Goal: Complete application form

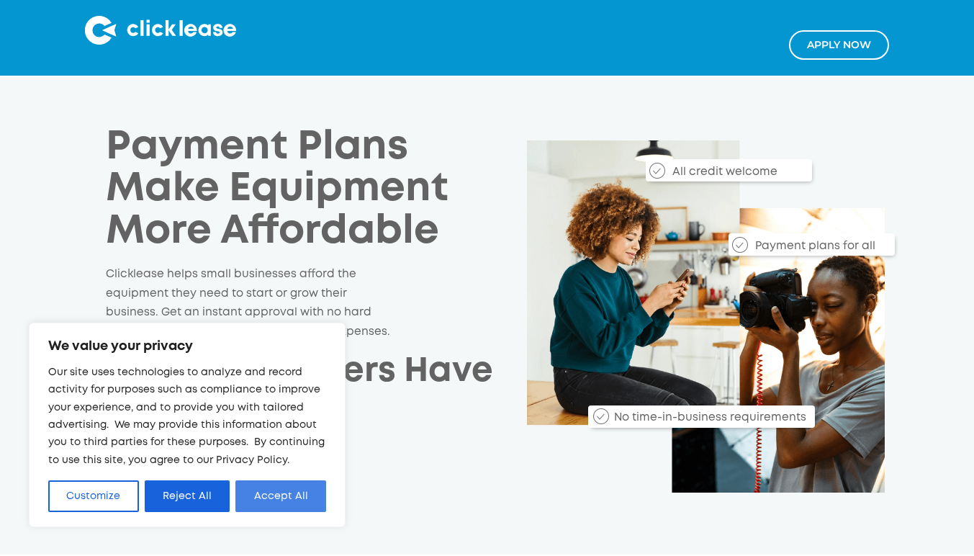
click at [268, 492] on button "Accept All" at bounding box center [280, 496] width 91 height 32
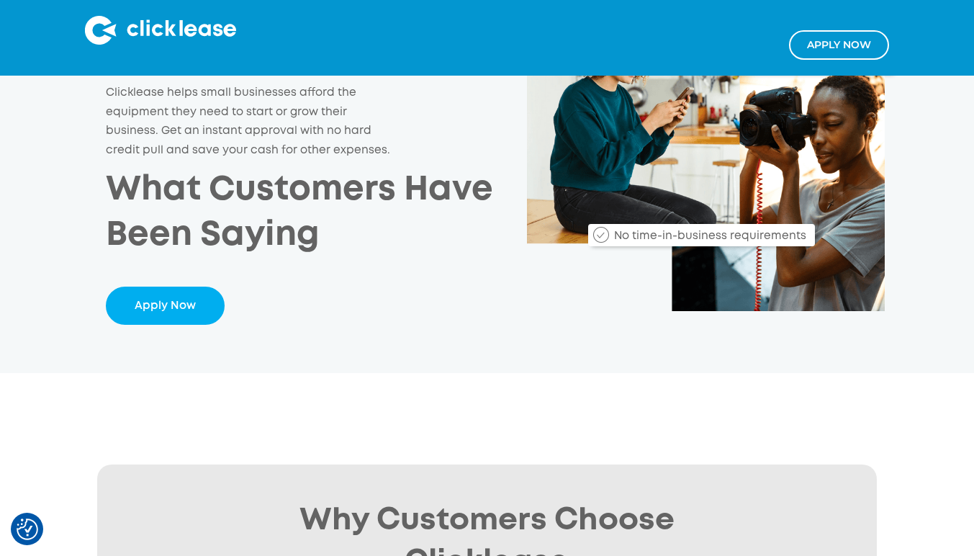
scroll to position [72, 0]
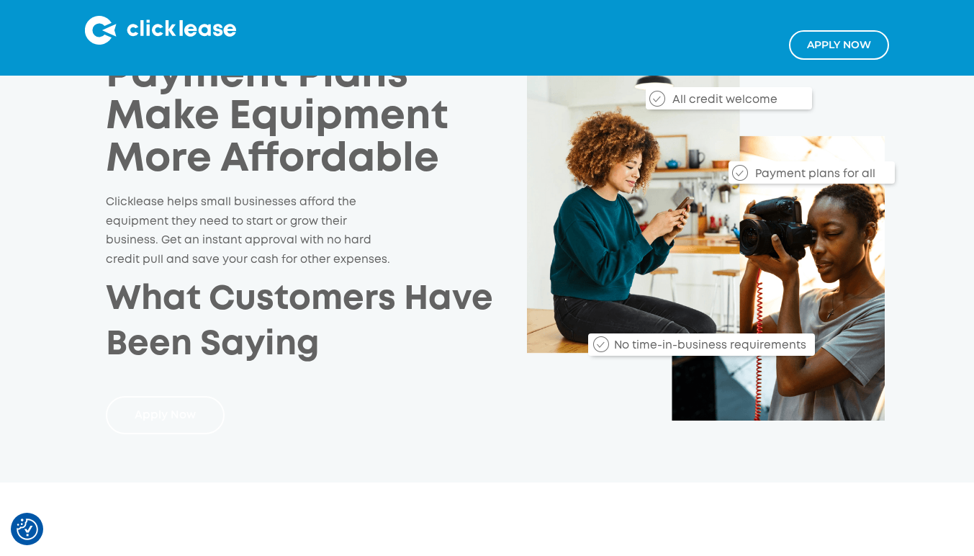
click at [197, 416] on link "Apply Now" at bounding box center [165, 415] width 119 height 38
